Goal: Task Accomplishment & Management: Manage account settings

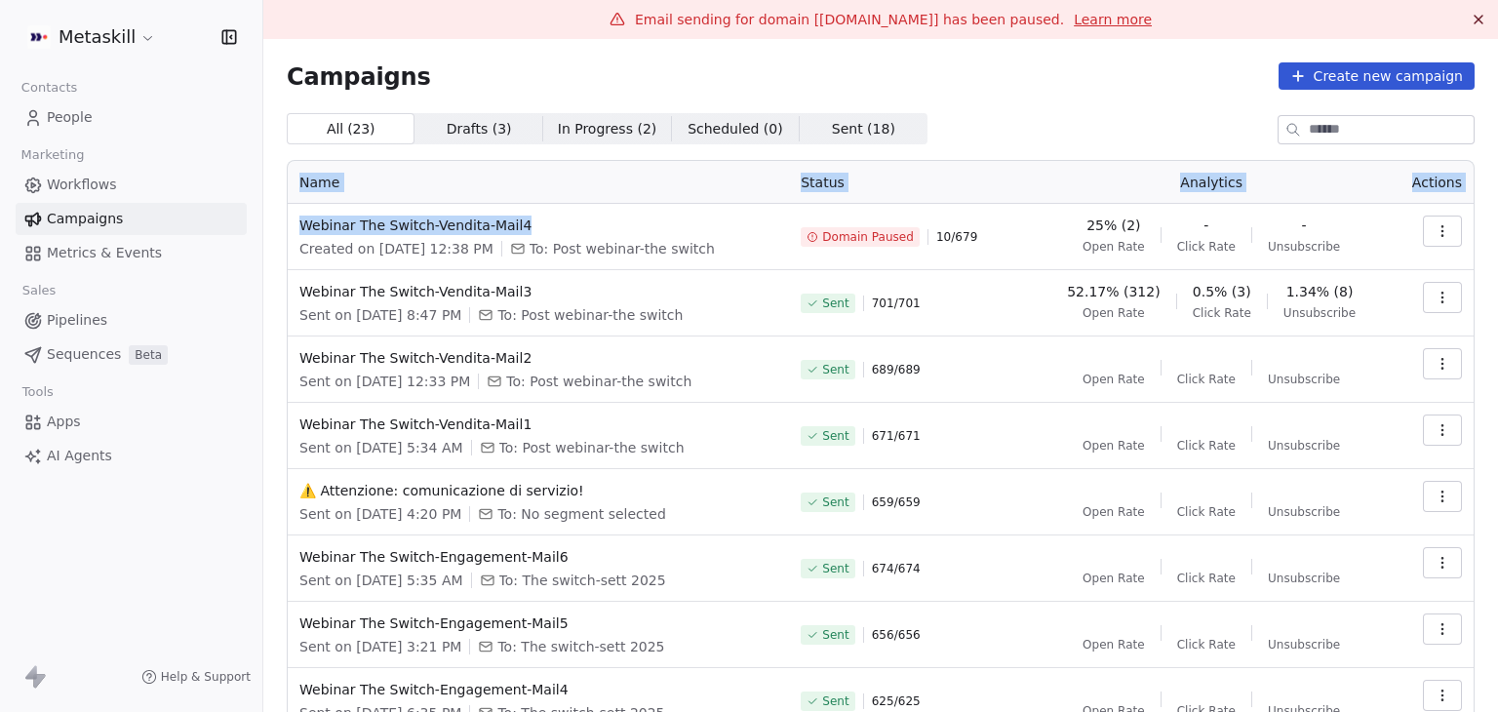
drag, startPoint x: 553, startPoint y: 219, endPoint x: 285, endPoint y: 223, distance: 268.2
click at [285, 223] on div "Campaigns Create new campaign All ( 23 ) All ( 23 ) Drafts ( 3 ) Drafts ( 3 ) I…" at bounding box center [880, 494] width 1235 height 911
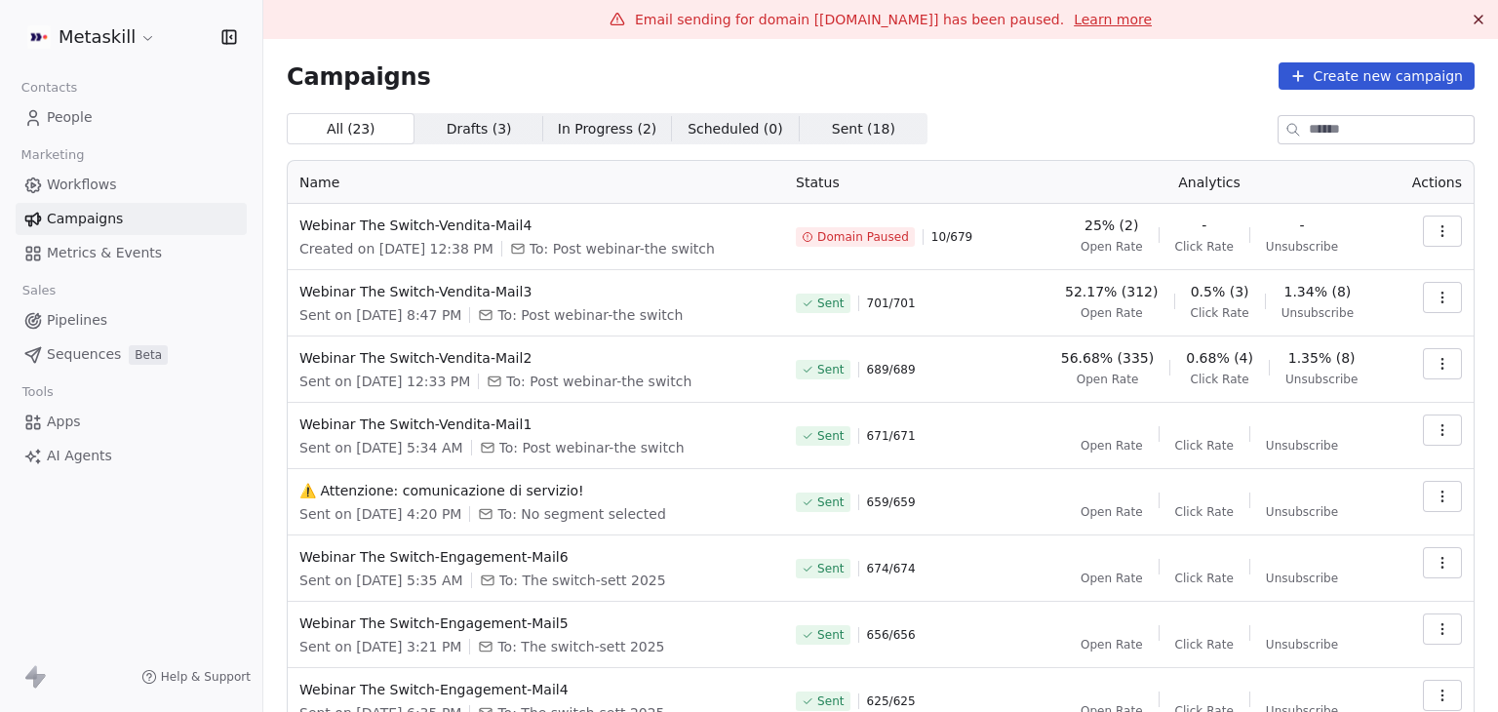
click at [925, 95] on div "Campaigns Create new campaign All ( 23 ) All ( 23 ) Drafts ( 3 ) Drafts ( 3 ) I…" at bounding box center [881, 494] width 1188 height 864
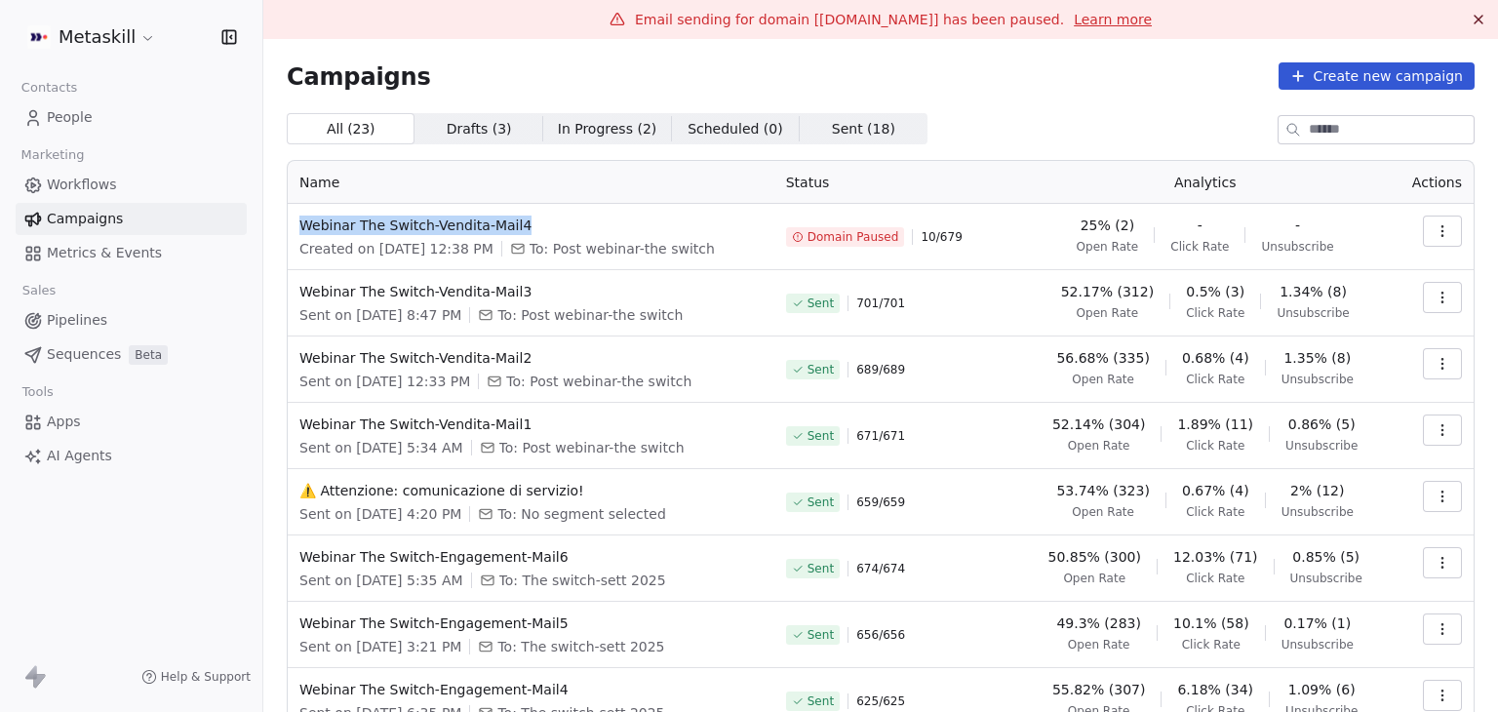
drag, startPoint x: 599, startPoint y: 223, endPoint x: 293, endPoint y: 230, distance: 306.3
click at [293, 230] on td "Webinar The Switch-Vendita-Mail4 Created on Sep 26, 2025, 12:38 PM To: Post web…" at bounding box center [531, 237] width 487 height 66
copy span "Webinar The Switch-Vendita-Mail4"
click at [1050, 130] on div "All ( 23 ) All ( 23 ) Drafts ( 3 ) Drafts ( 3 ) In Progress ( 2 ) In Progress (…" at bounding box center [881, 128] width 1188 height 31
click at [132, 36] on html "Metaskill Contacts People Marketing Workflows Campaigns Metrics & Events Sales …" at bounding box center [749, 356] width 1498 height 712
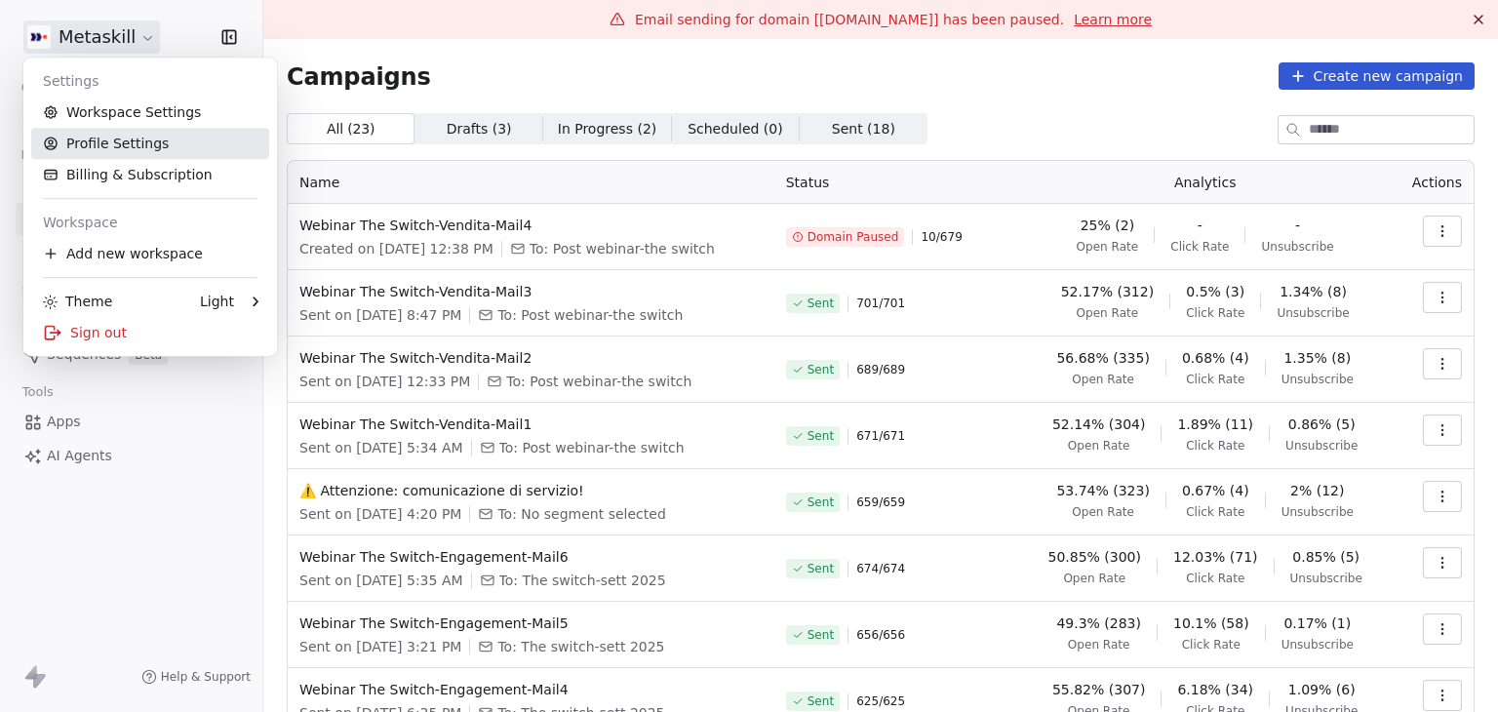
click at [125, 114] on link "Workspace Settings" at bounding box center [150, 112] width 238 height 31
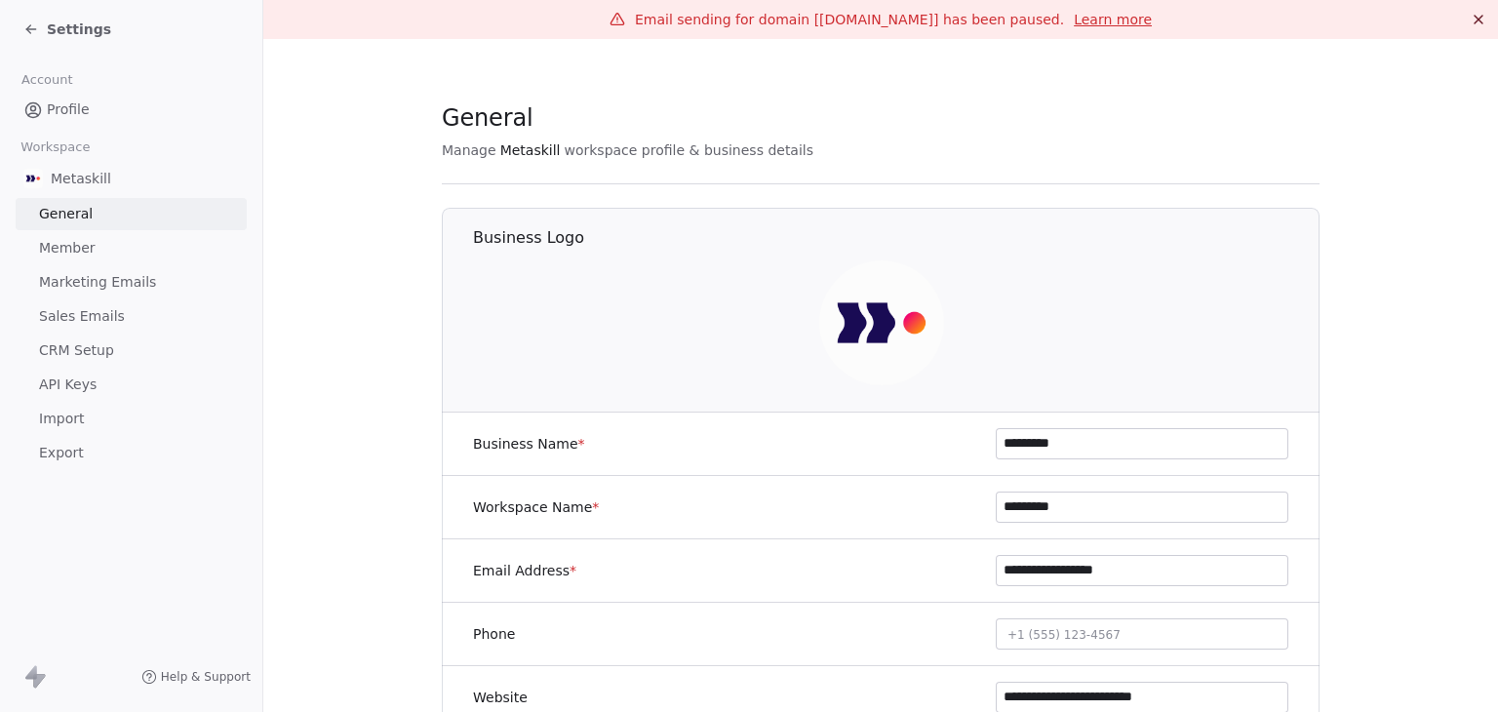
click at [95, 286] on span "Marketing Emails" at bounding box center [97, 282] width 117 height 20
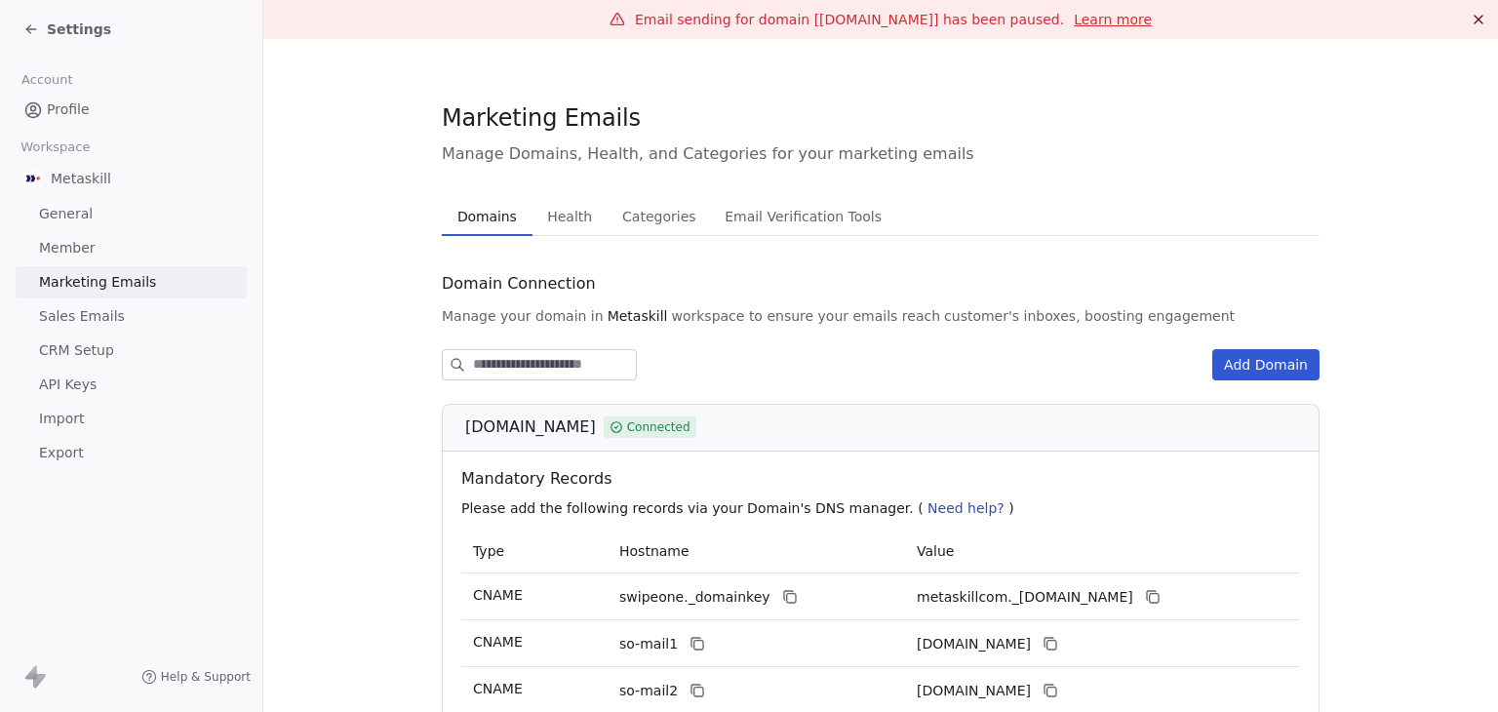
click at [570, 221] on span "Health" at bounding box center [569, 216] width 60 height 27
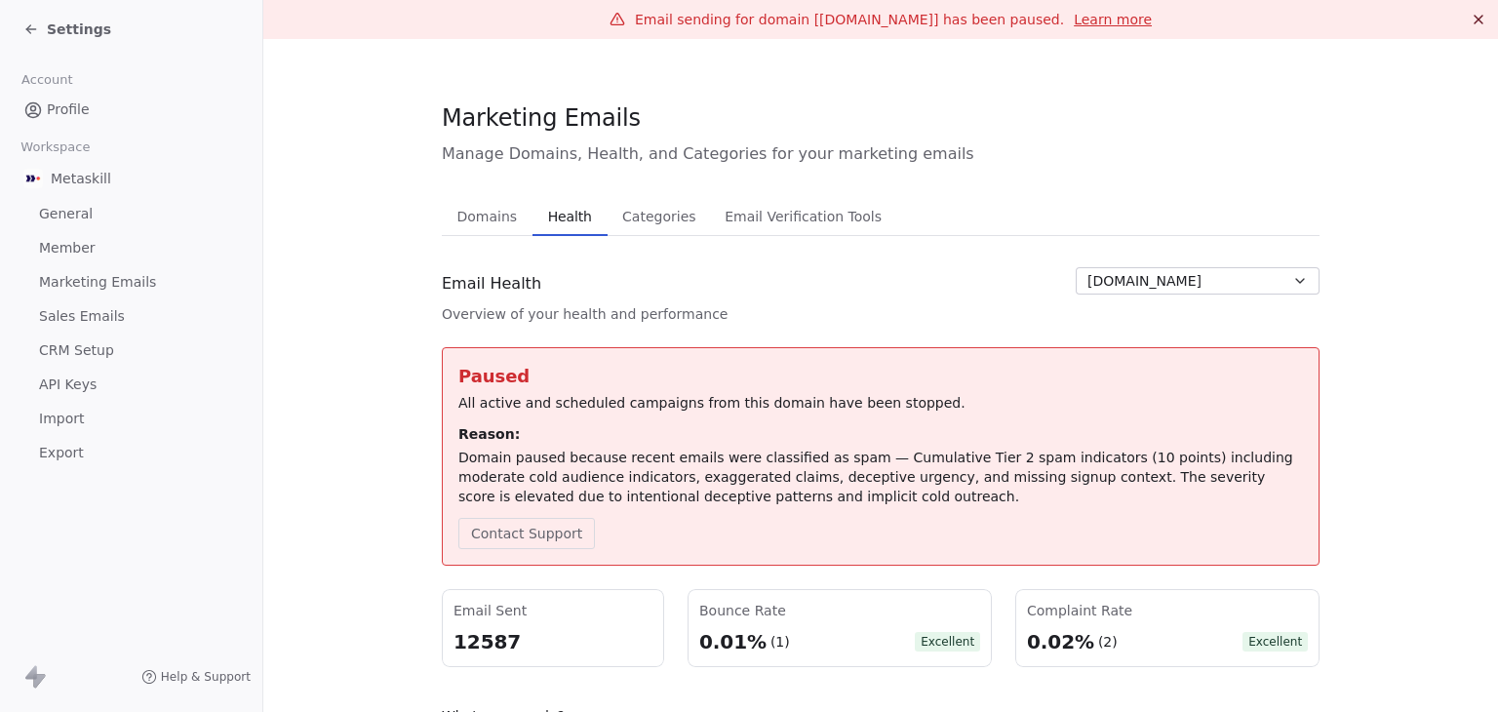
click at [491, 227] on span "Domains" at bounding box center [488, 216] width 76 height 27
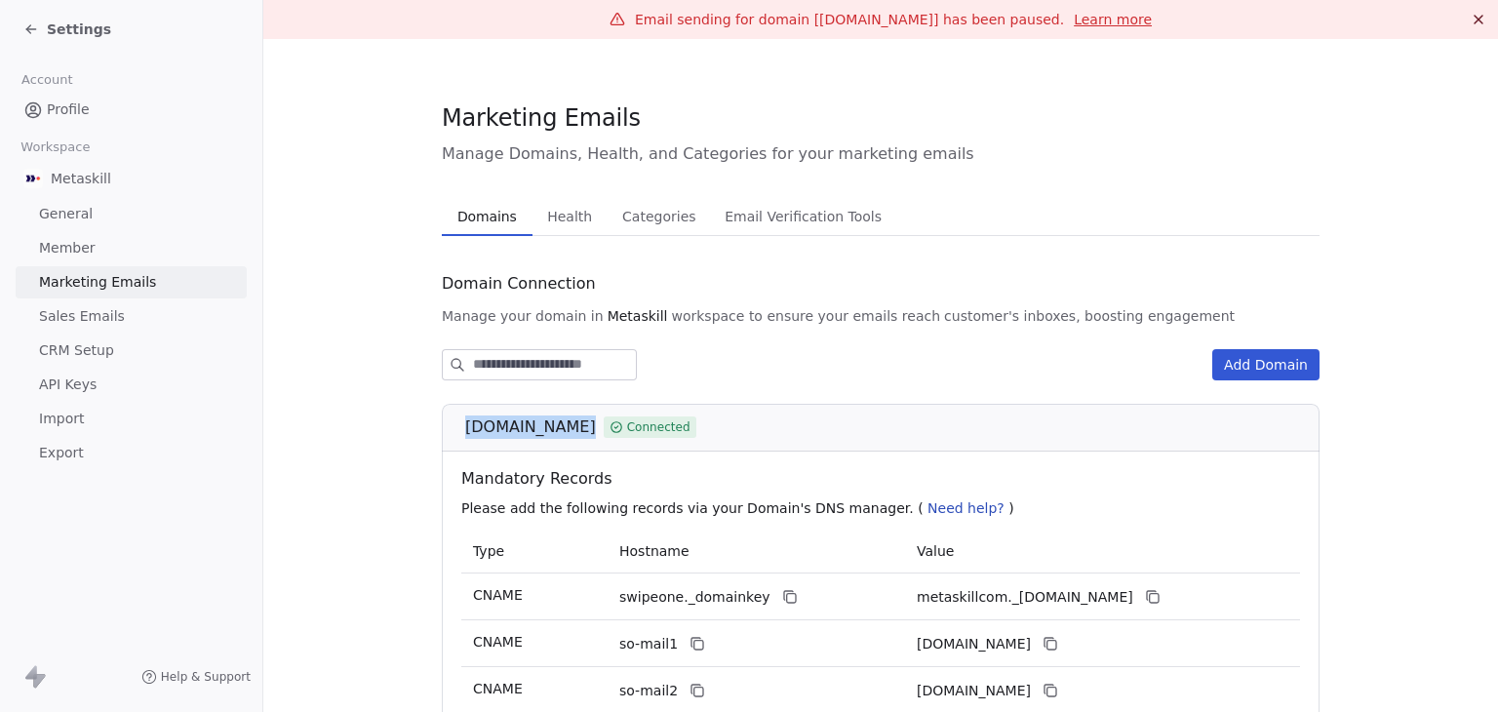
drag, startPoint x: 456, startPoint y: 425, endPoint x: 553, endPoint y: 424, distance: 96.5
click at [553, 424] on div "metaskill.com Connected" at bounding box center [881, 428] width 878 height 48
copy span "metaskill.com"
click at [896, 375] on div "Add Domain" at bounding box center [881, 364] width 878 height 31
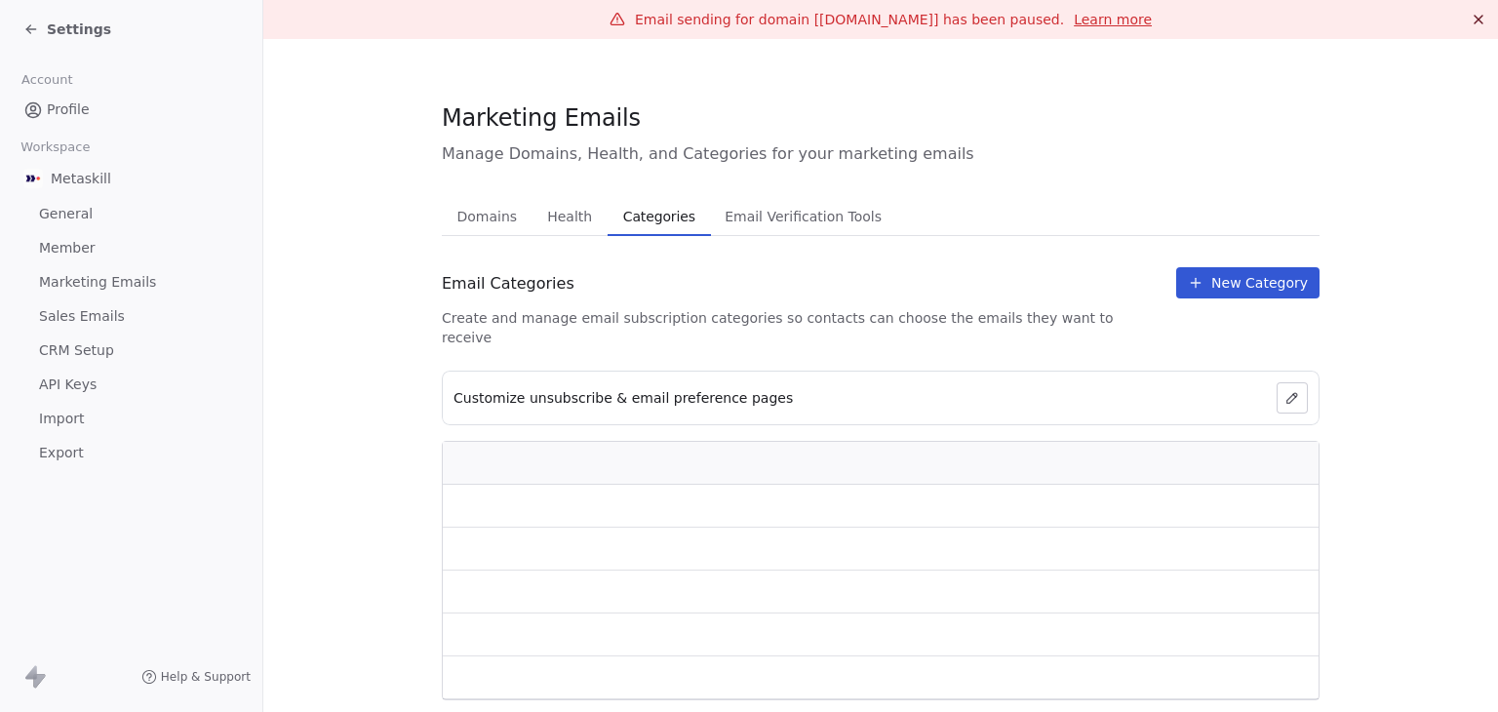
click at [608, 216] on button "Categories Categories" at bounding box center [659, 216] width 103 height 39
click at [549, 226] on span "Health" at bounding box center [569, 216] width 60 height 27
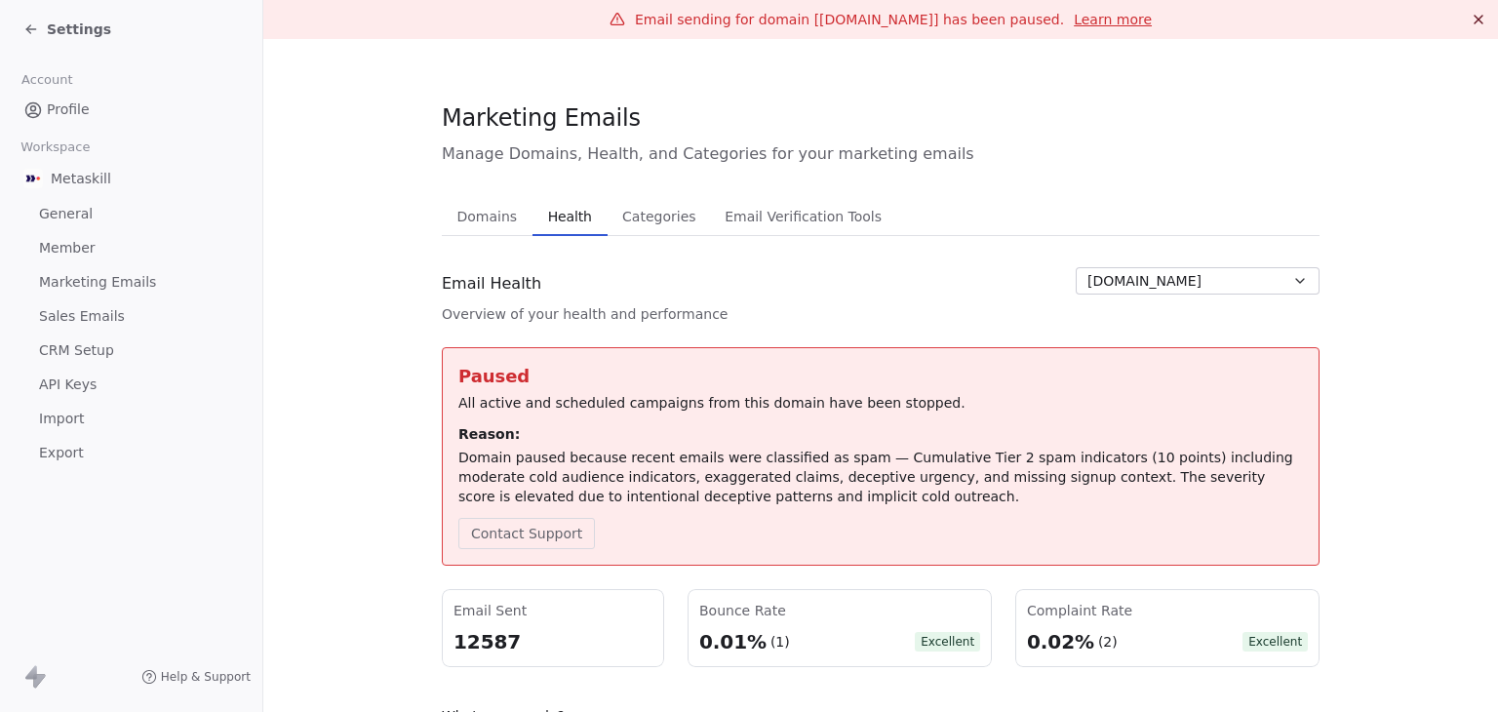
click at [1231, 294] on button "metaskill.com" at bounding box center [1198, 280] width 244 height 27
click at [1333, 299] on html "Settings Account Profile Workspace Metaskill General Member Marketing Emails Sa…" at bounding box center [749, 356] width 1498 height 712
click at [25, 26] on icon at bounding box center [31, 29] width 16 height 16
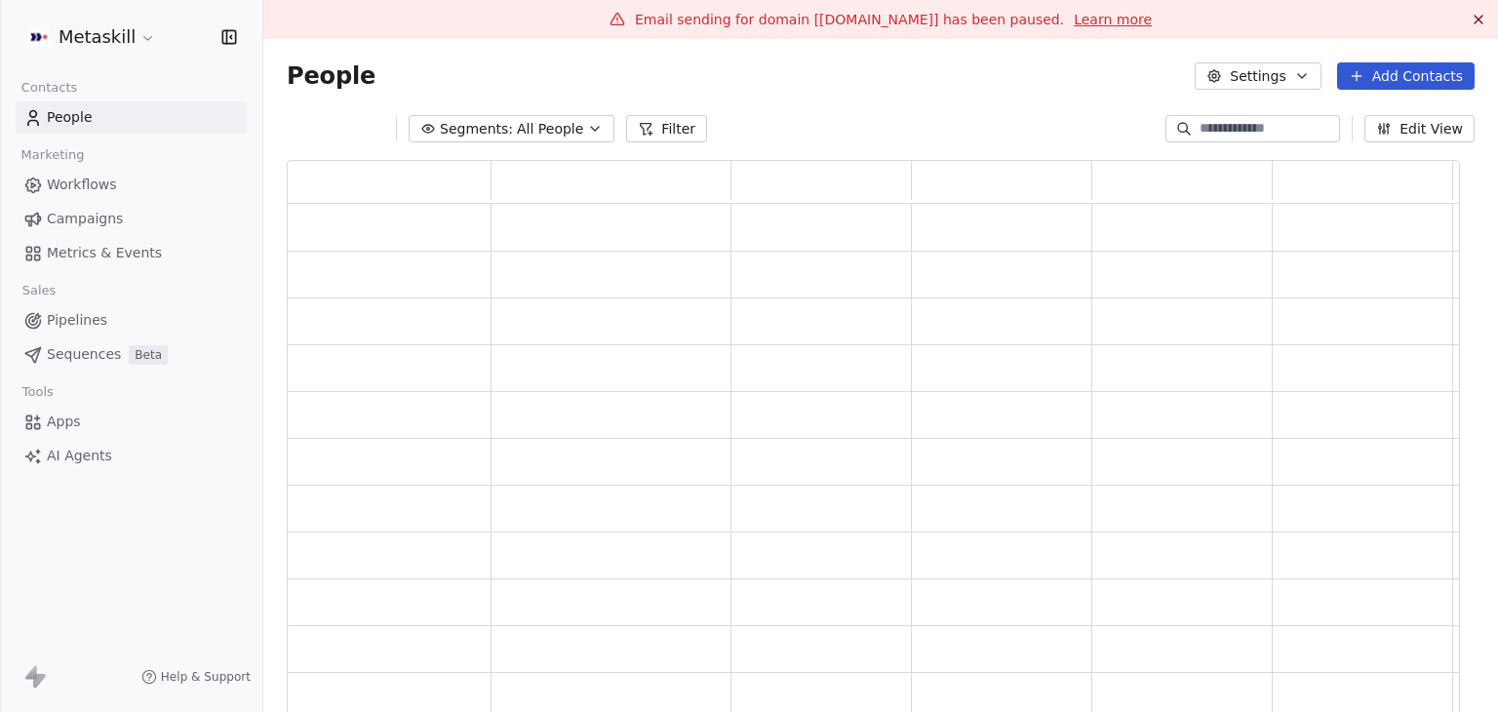
scroll to position [564, 1158]
click at [89, 40] on html "Metaskill Contacts People Marketing Workflows Campaigns Metrics & Events Sales …" at bounding box center [749, 356] width 1498 height 712
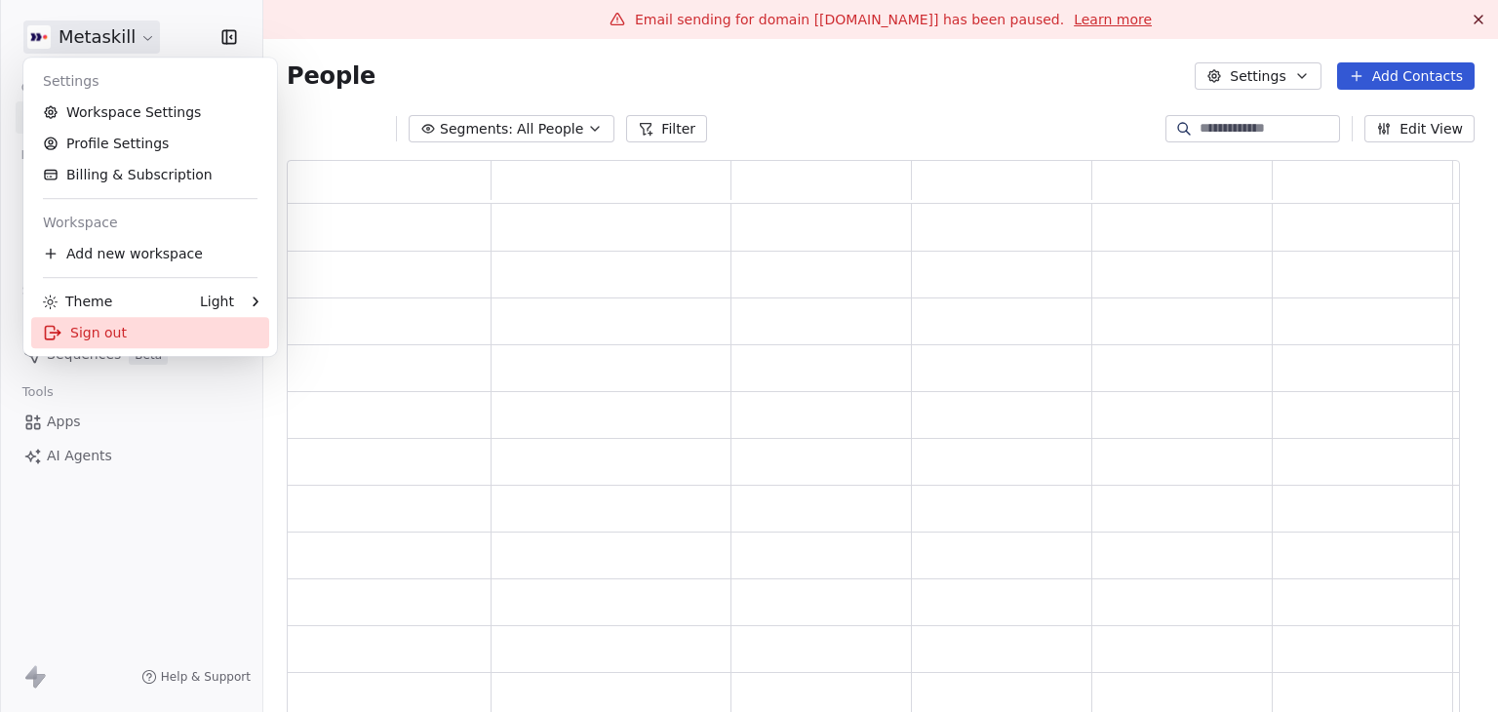
click at [109, 333] on div "Sign out" at bounding box center [150, 332] width 238 height 31
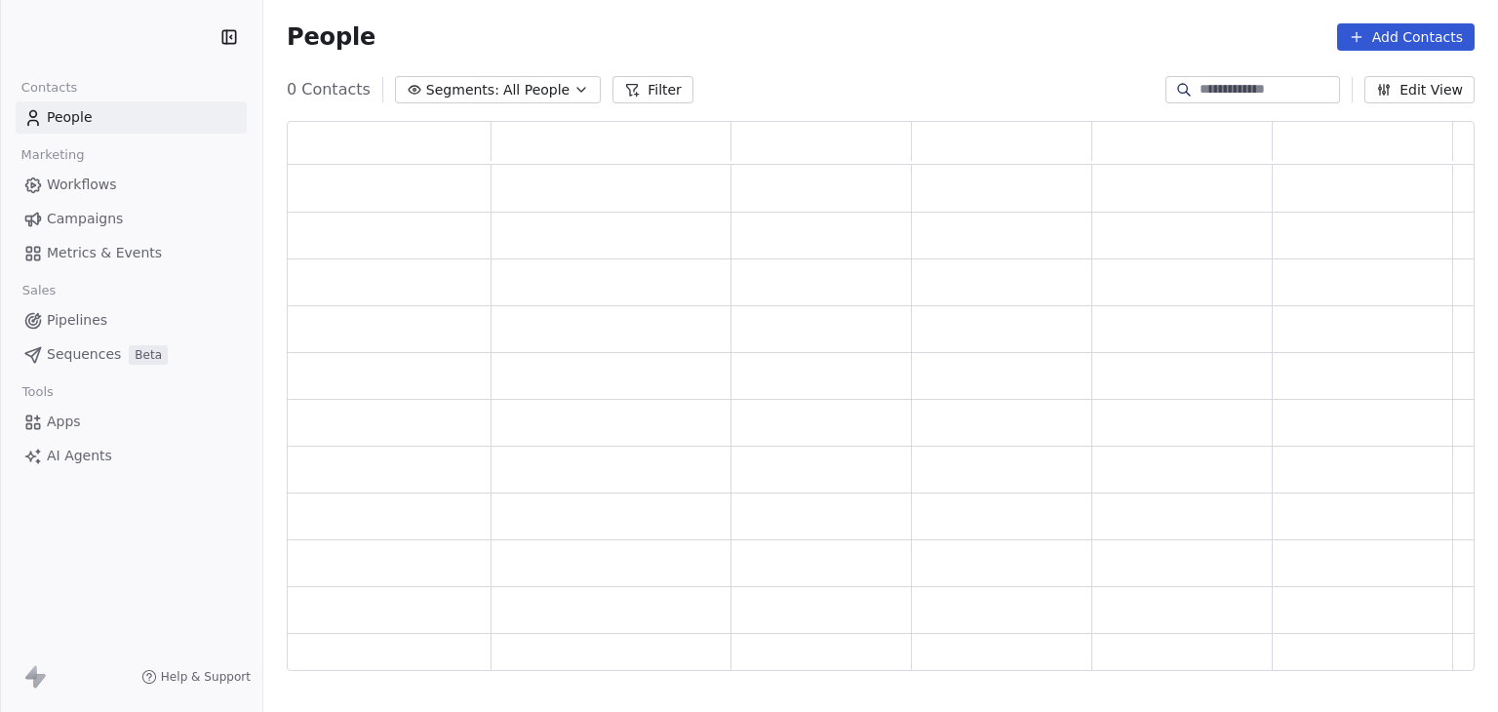
scroll to position [16, 16]
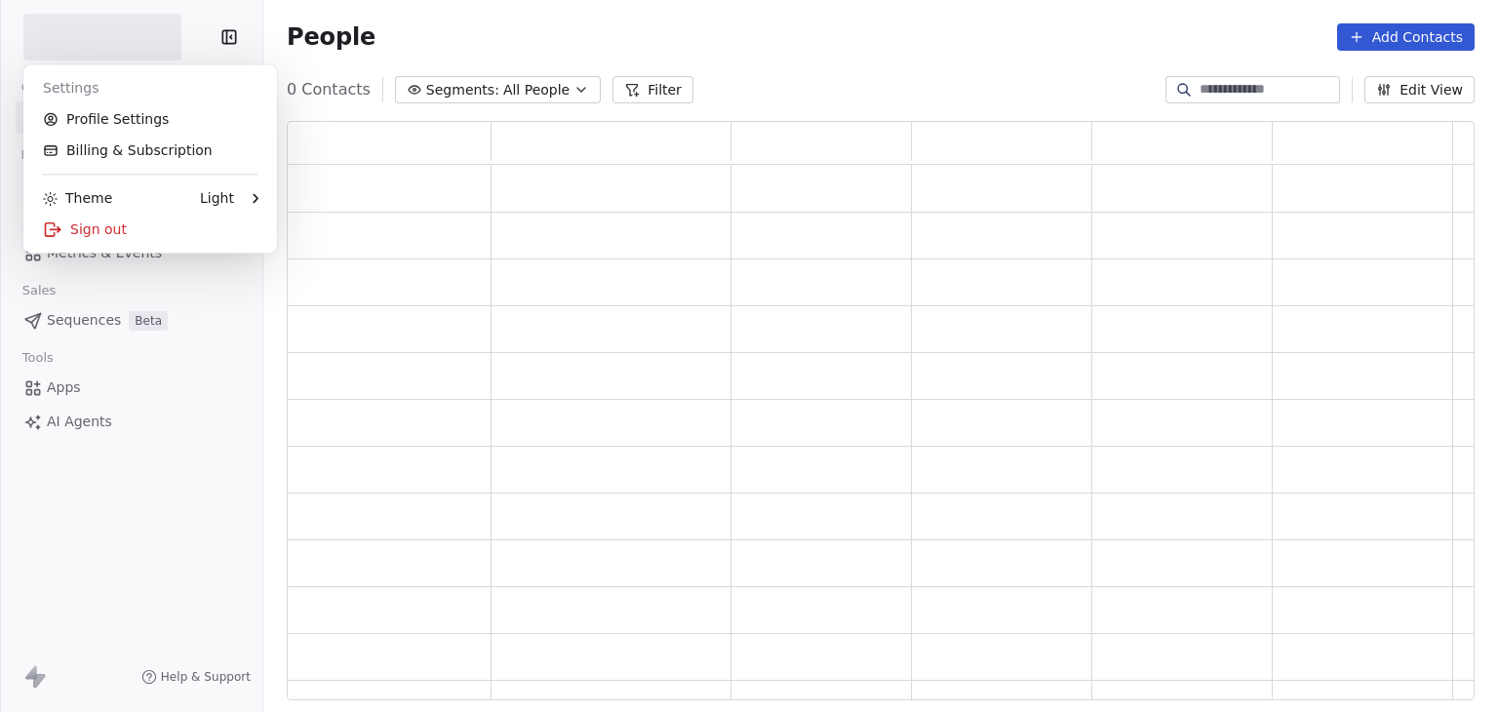
click at [53, 42] on html "Contacts People Marketing Workflows Campaigns Metrics & Events Sales Sequences …" at bounding box center [749, 356] width 1498 height 712
